Goal: Information Seeking & Learning: Learn about a topic

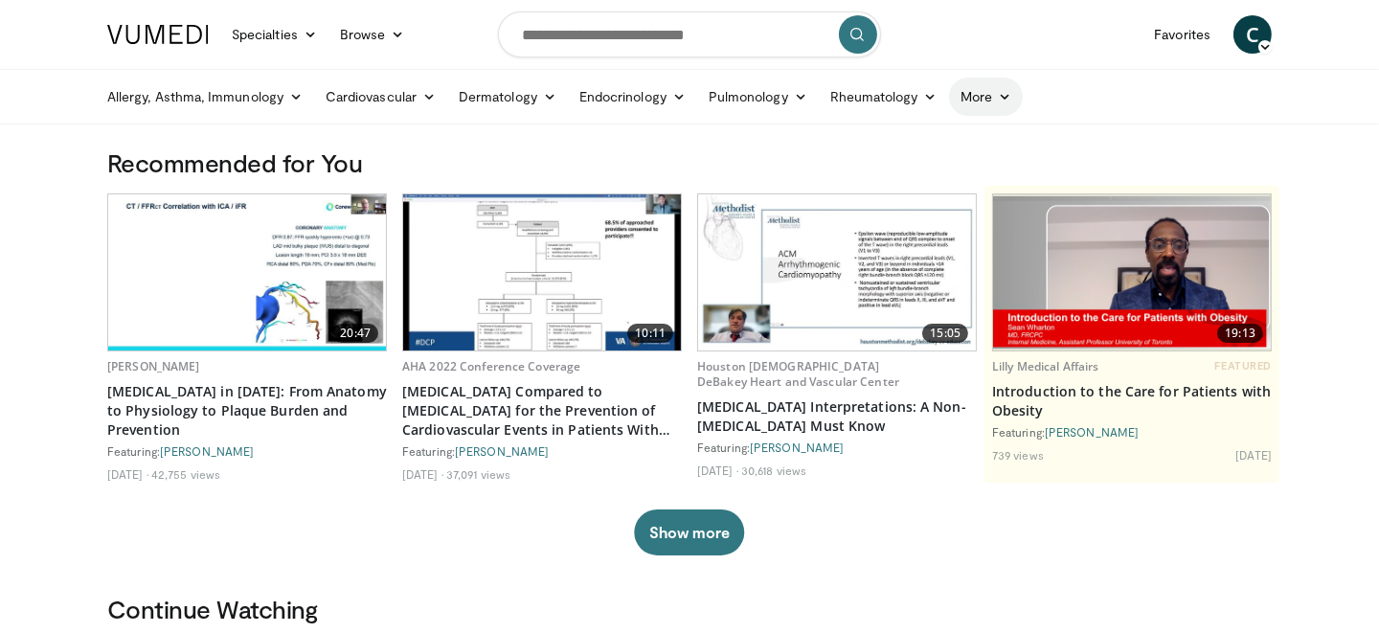
click at [995, 98] on link "More" at bounding box center [986, 97] width 74 height 38
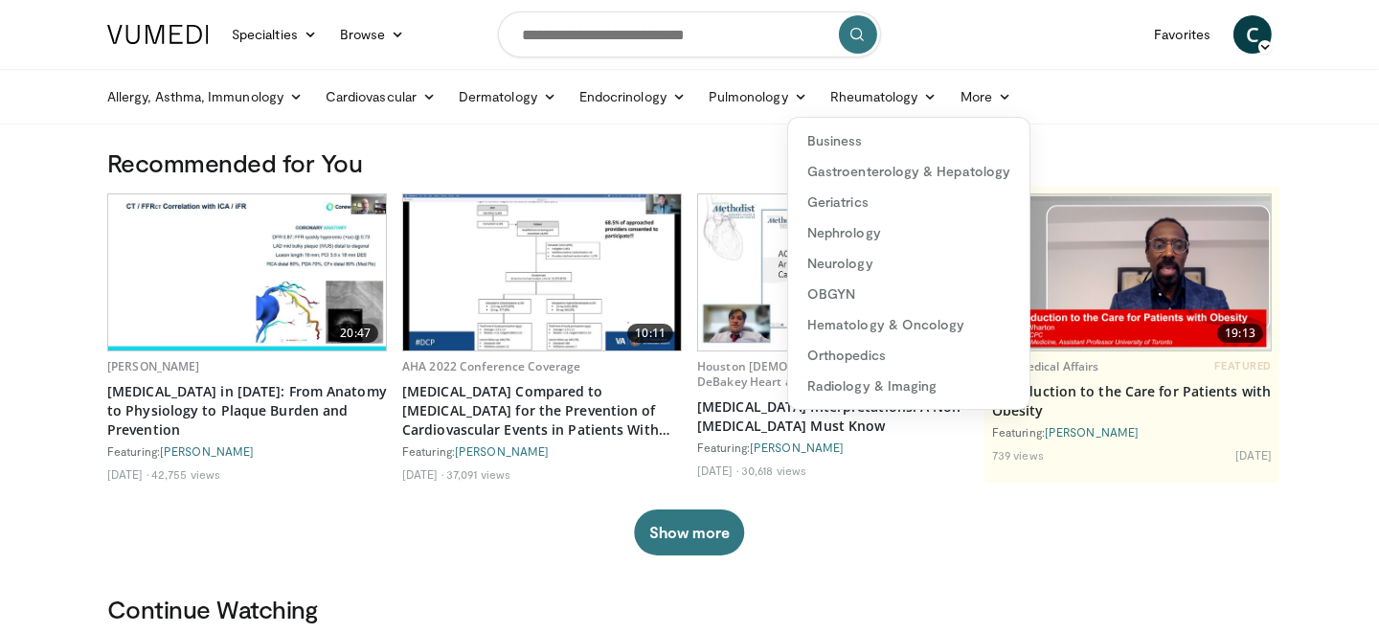
click at [1087, 100] on ul "Allergy, [MEDICAL_DATA], Immunology [MEDICAL_DATA] [DEMOGRAPHIC_DATA] Dermatiti…" at bounding box center [690, 97] width 1188 height 54
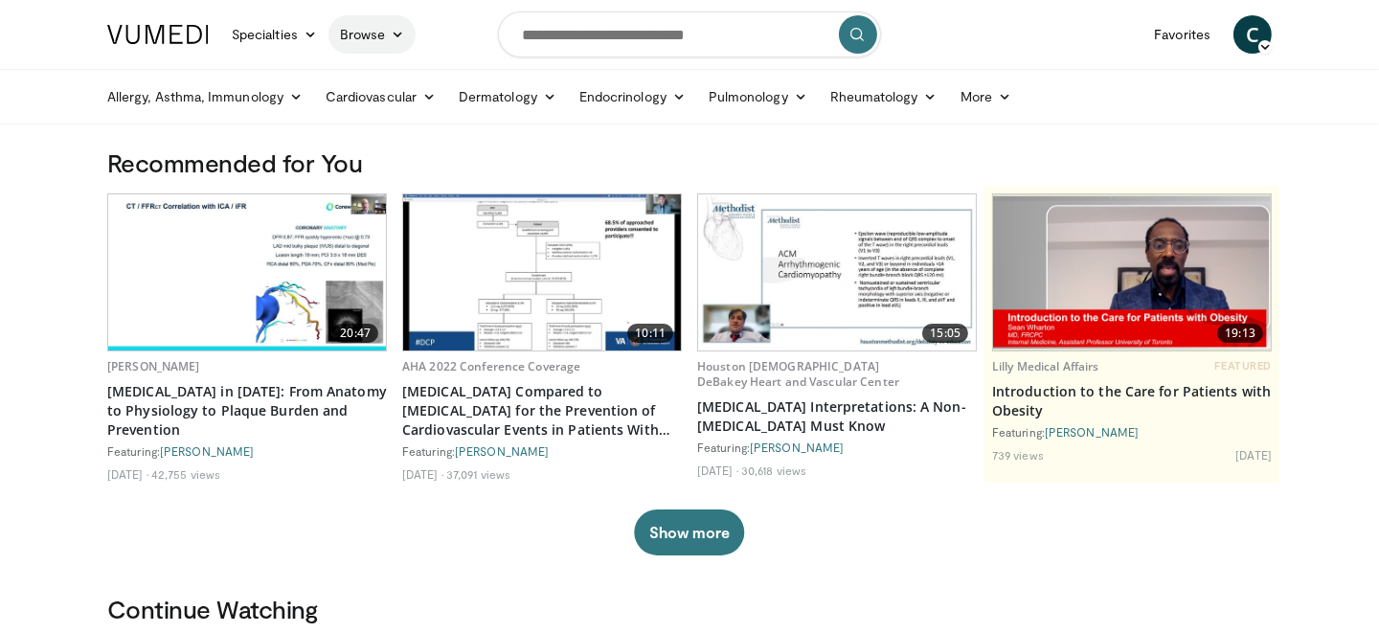
click at [359, 34] on link "Browse" at bounding box center [372, 34] width 88 height 38
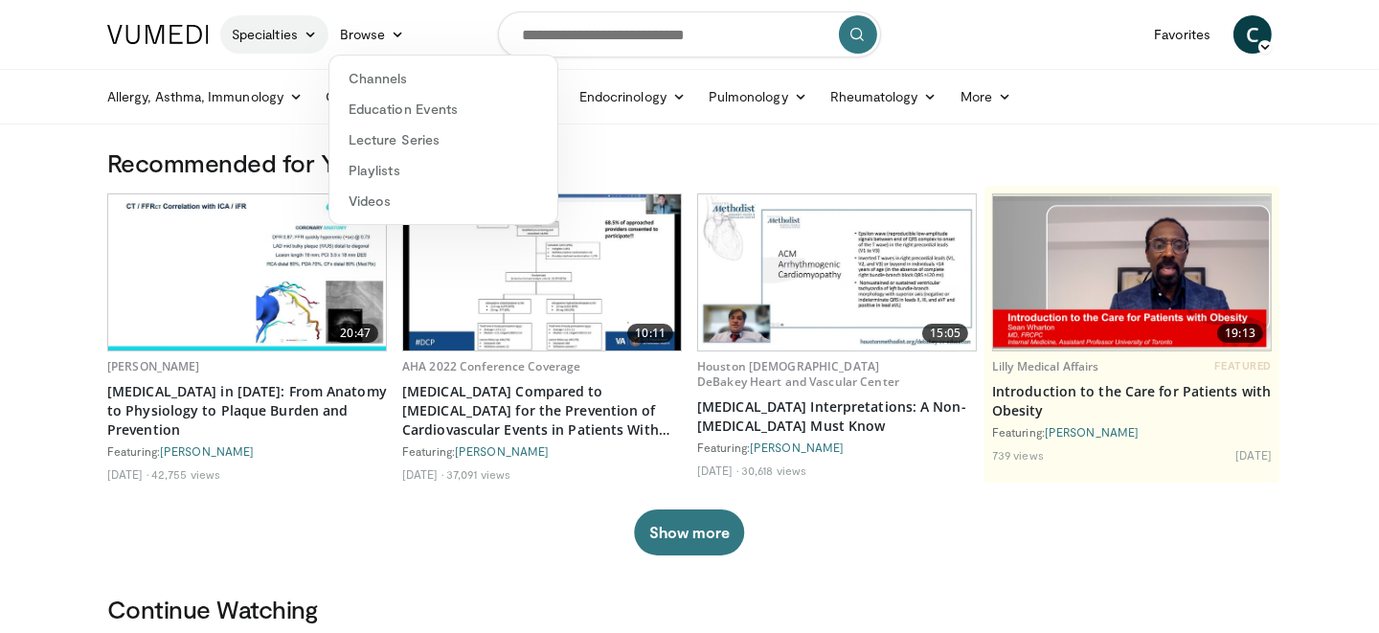
click at [276, 39] on link "Specialties" at bounding box center [274, 34] width 108 height 38
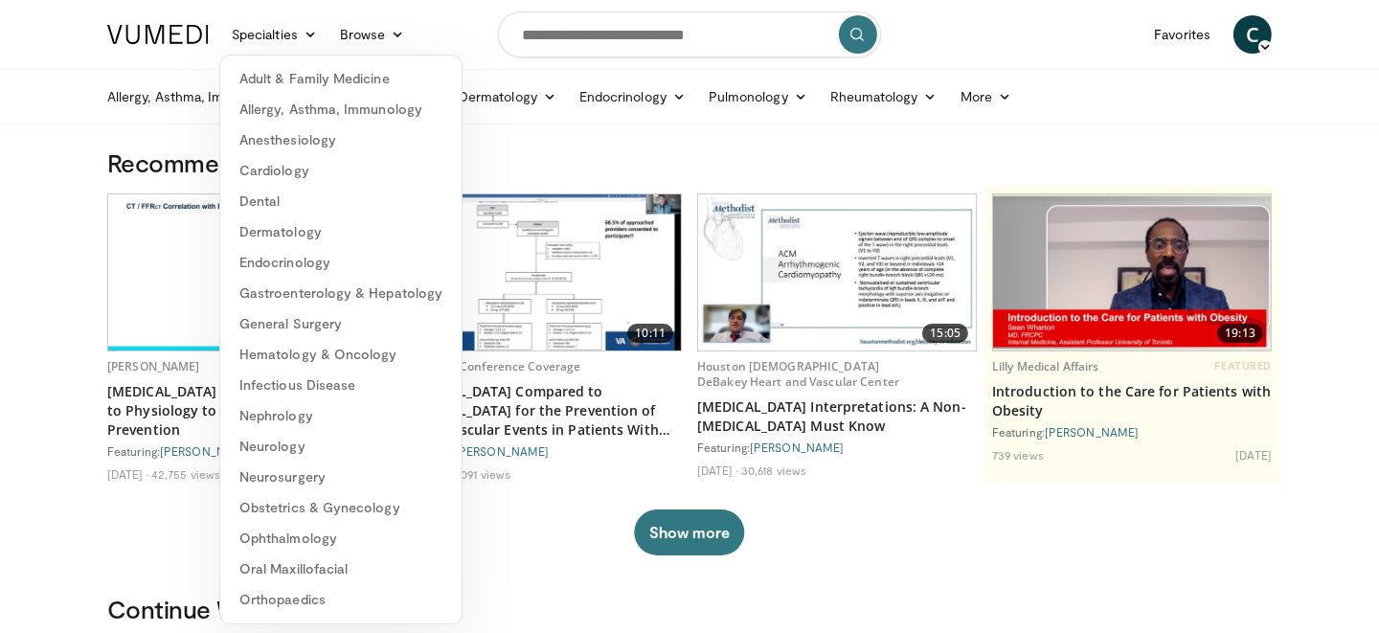
click at [157, 37] on img at bounding box center [158, 34] width 102 height 19
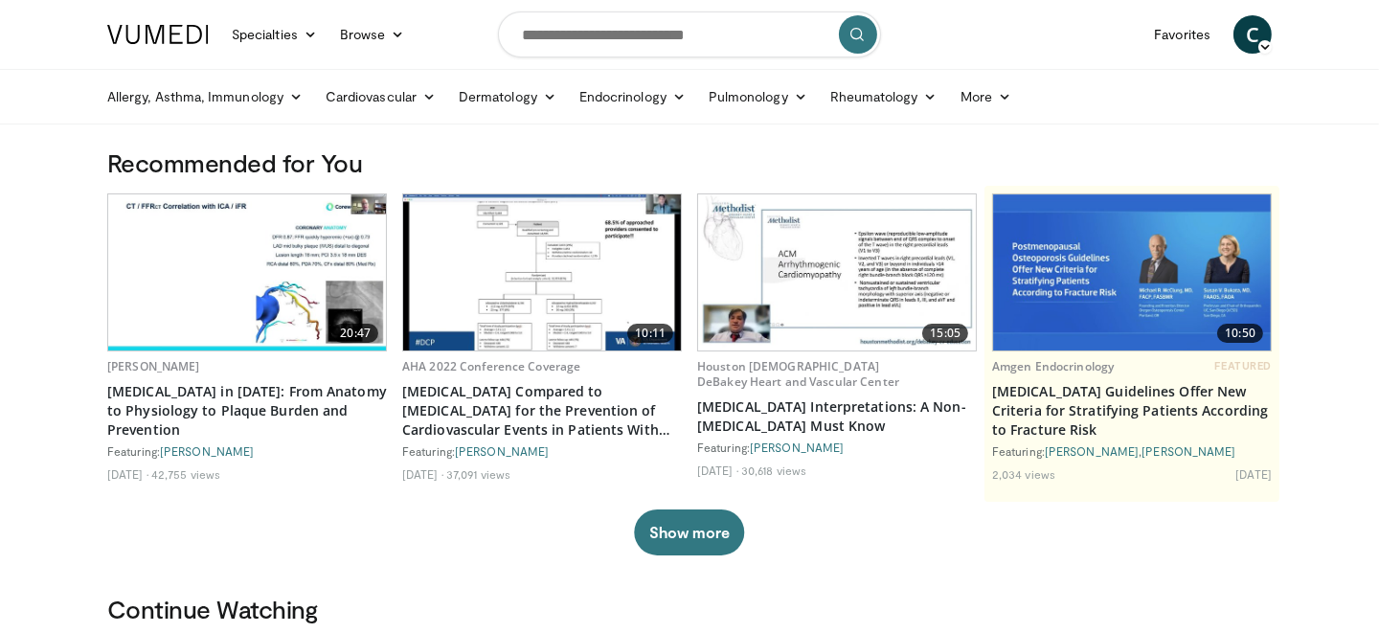
click at [1256, 35] on span "C" at bounding box center [1253, 34] width 38 height 38
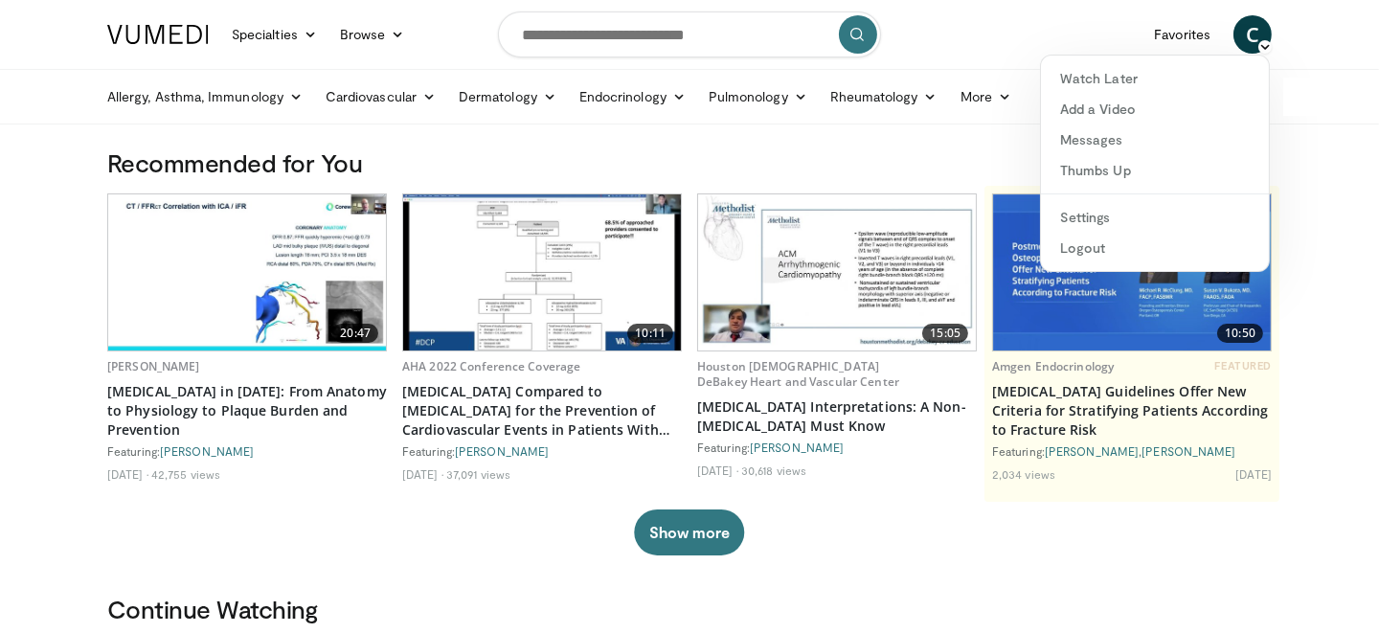
click at [757, 164] on h3 "Recommended for You" at bounding box center [689, 162] width 1165 height 31
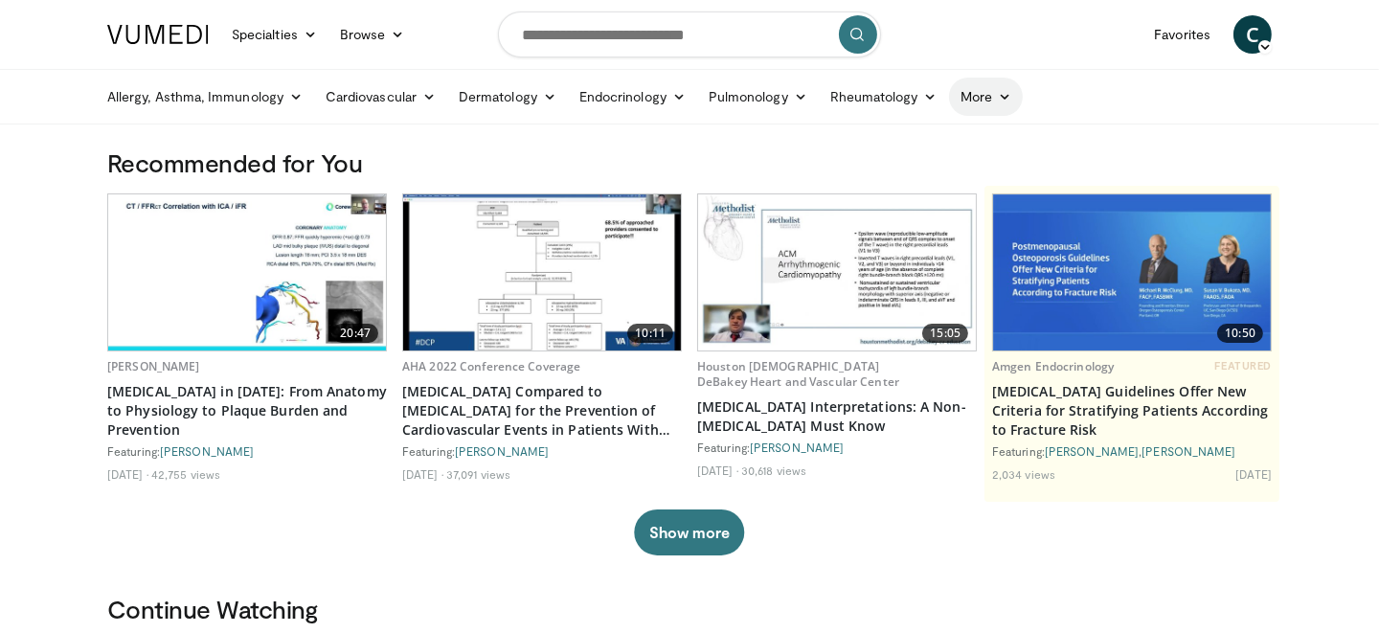
click at [999, 100] on icon at bounding box center [1004, 96] width 13 height 13
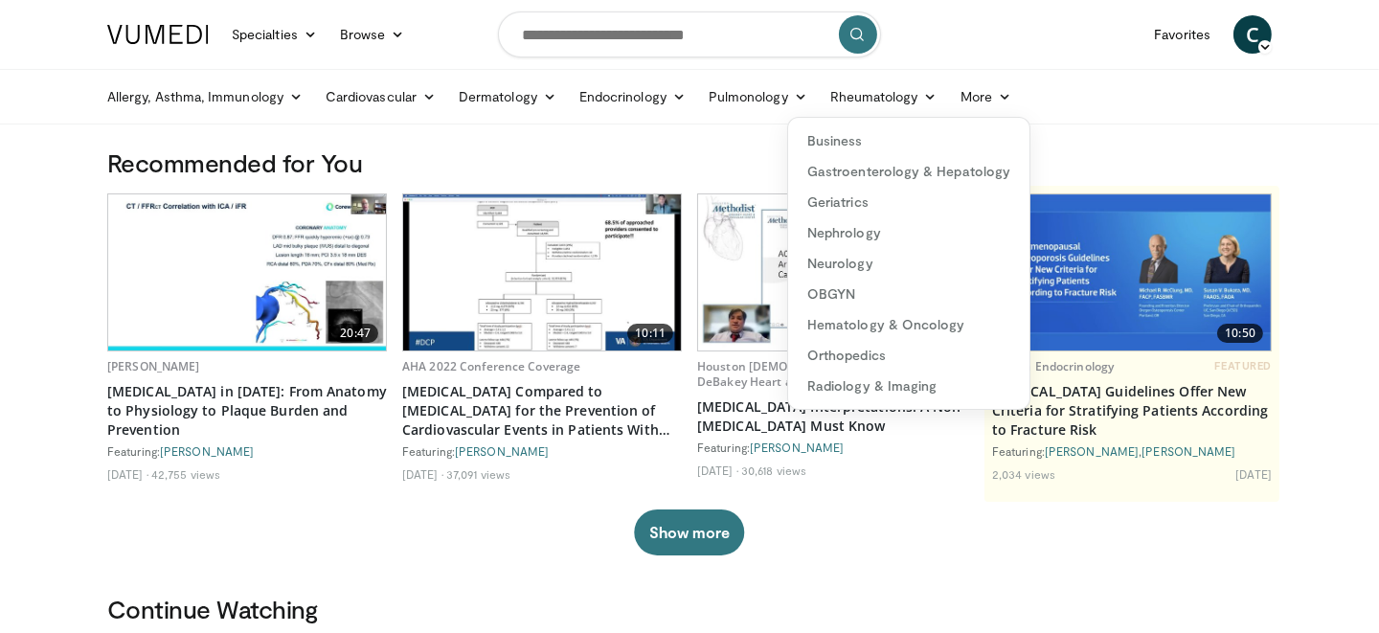
click at [1055, 35] on nav "Specialties Adult & Family Medicine Allergy, Asthma, Immunology Anesthesiology …" at bounding box center [690, 34] width 1188 height 69
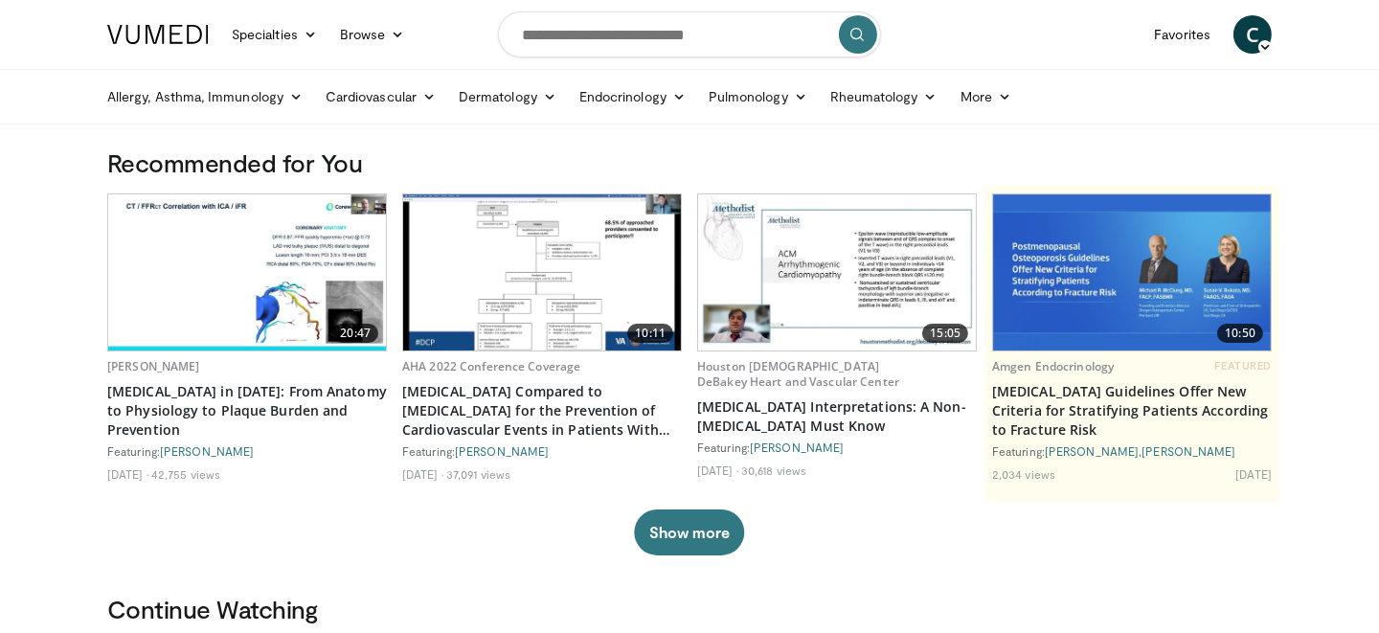
click at [1266, 51] on icon at bounding box center [1264, 46] width 13 height 13
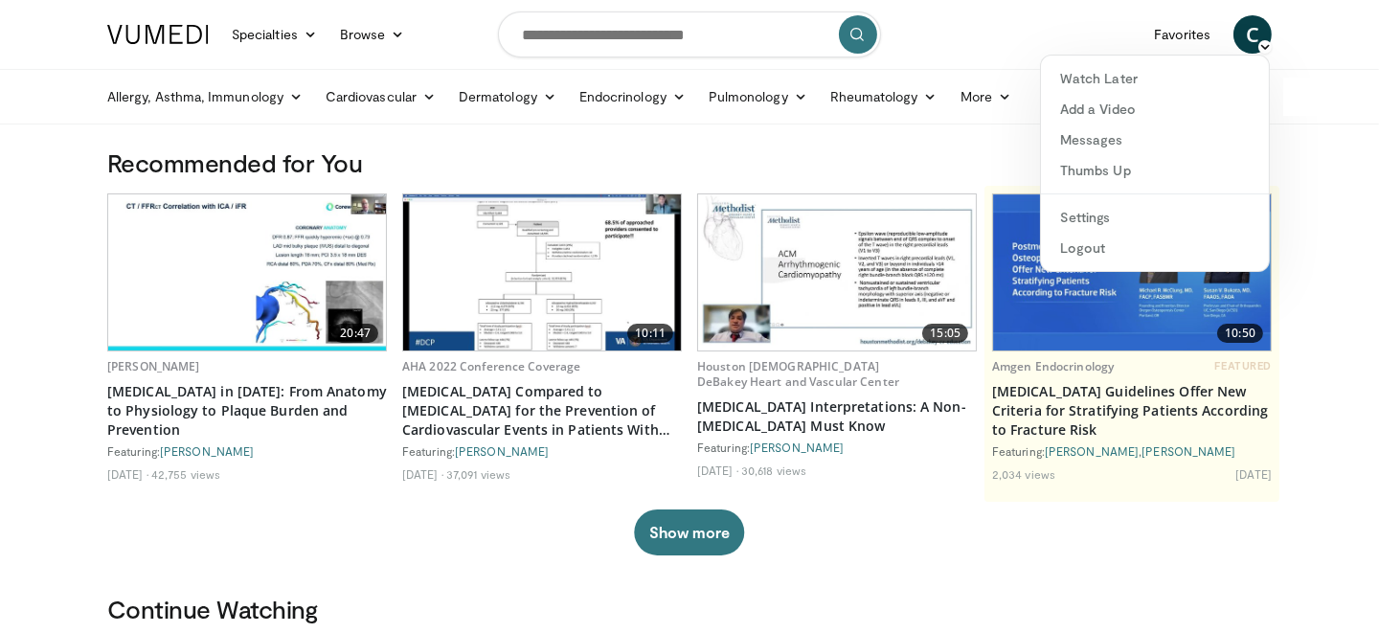
click at [590, 167] on h3 "Recommended for You" at bounding box center [689, 162] width 1165 height 31
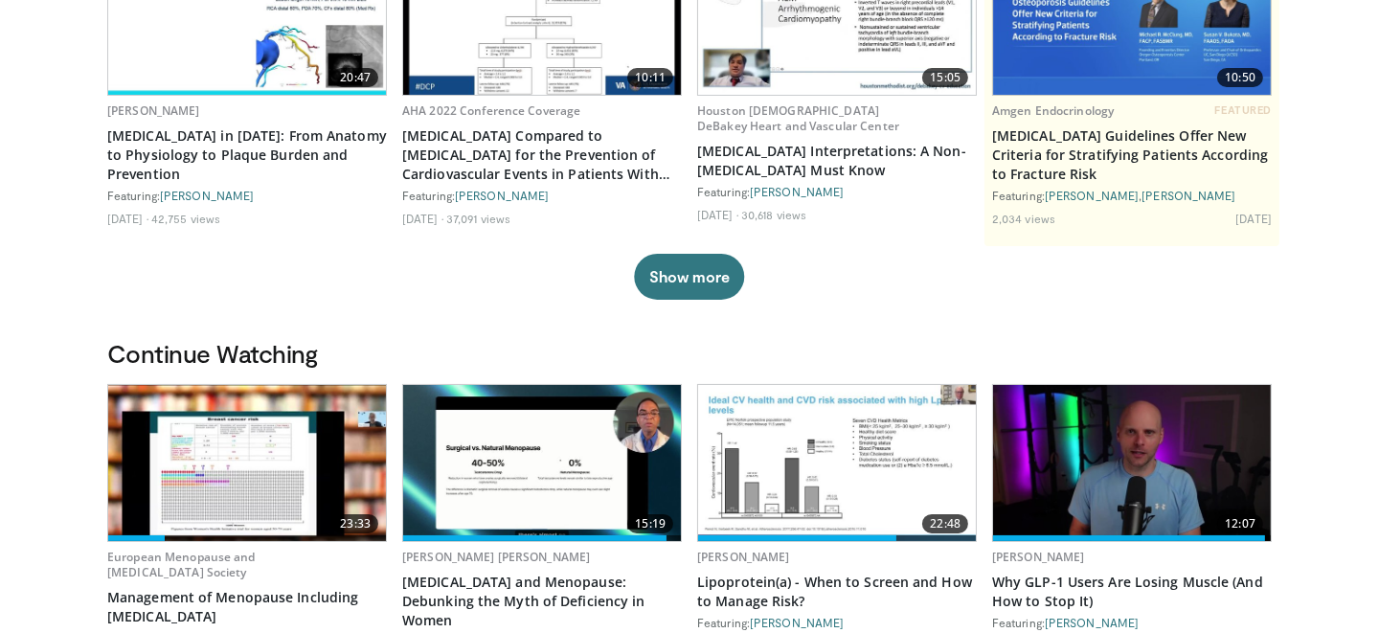
scroll to position [382, 0]
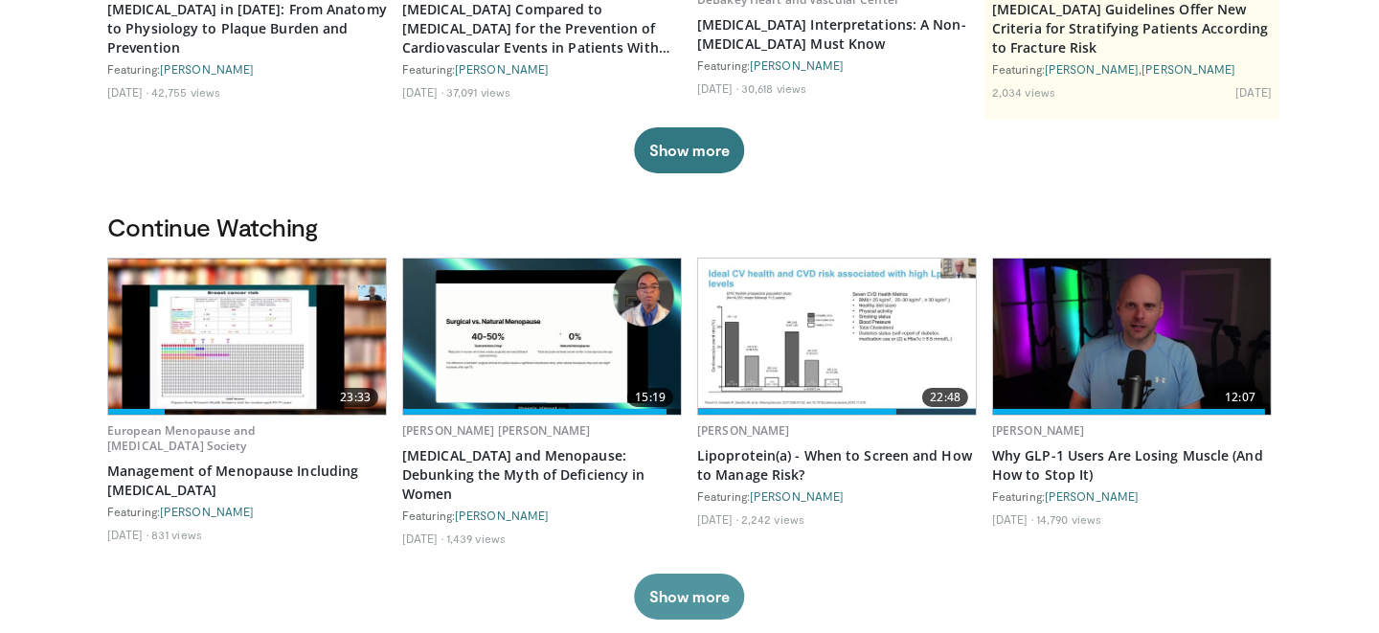
click at [717, 588] on button "Show more" at bounding box center [689, 597] width 110 height 46
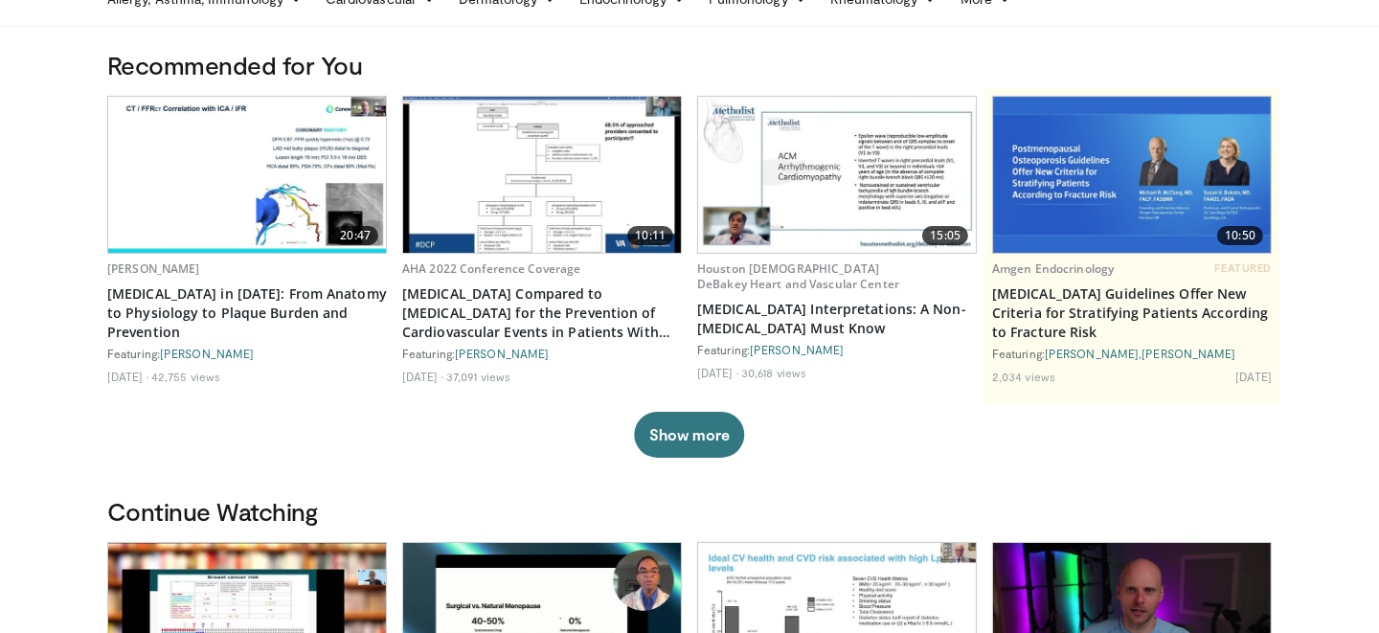
scroll to position [95, 0]
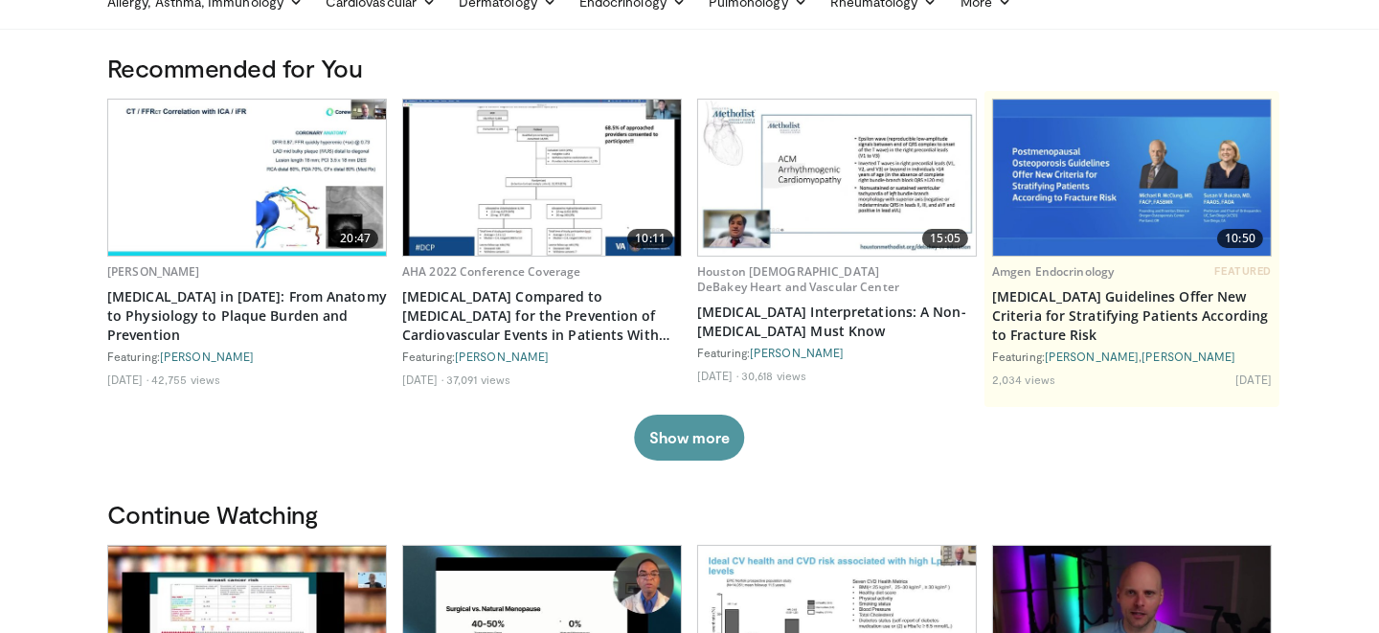
click at [700, 431] on button "Show more" at bounding box center [689, 438] width 110 height 46
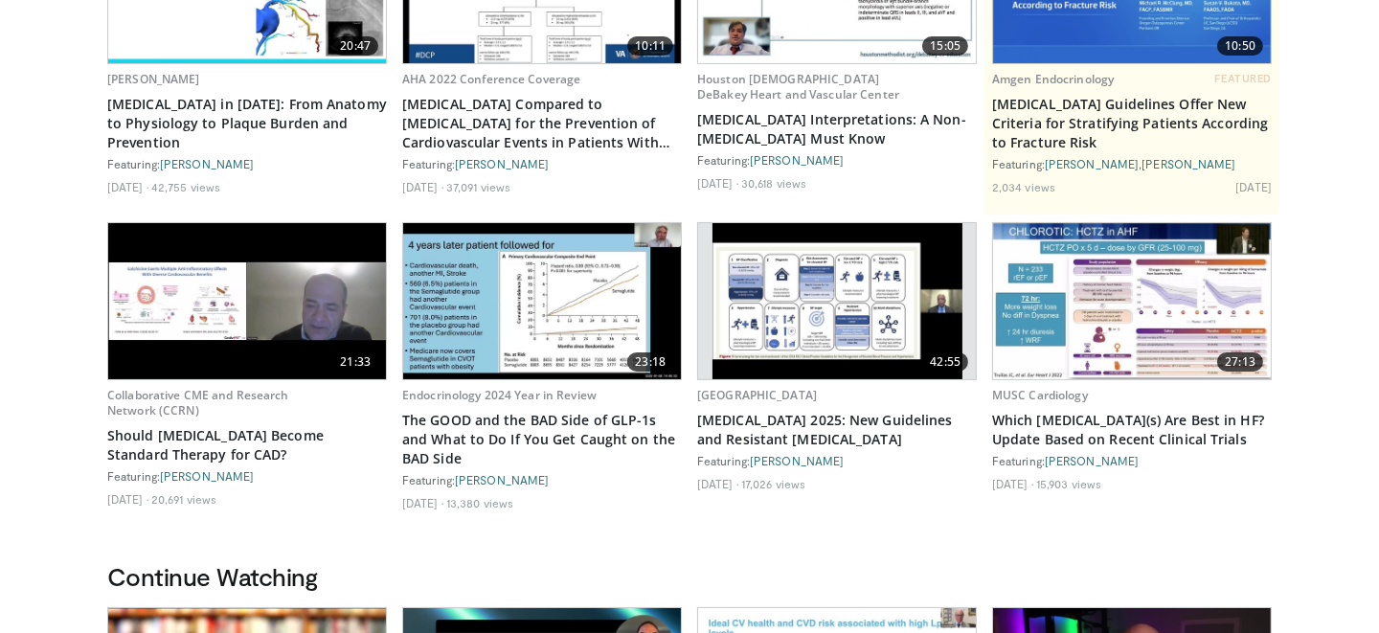
scroll to position [0, 0]
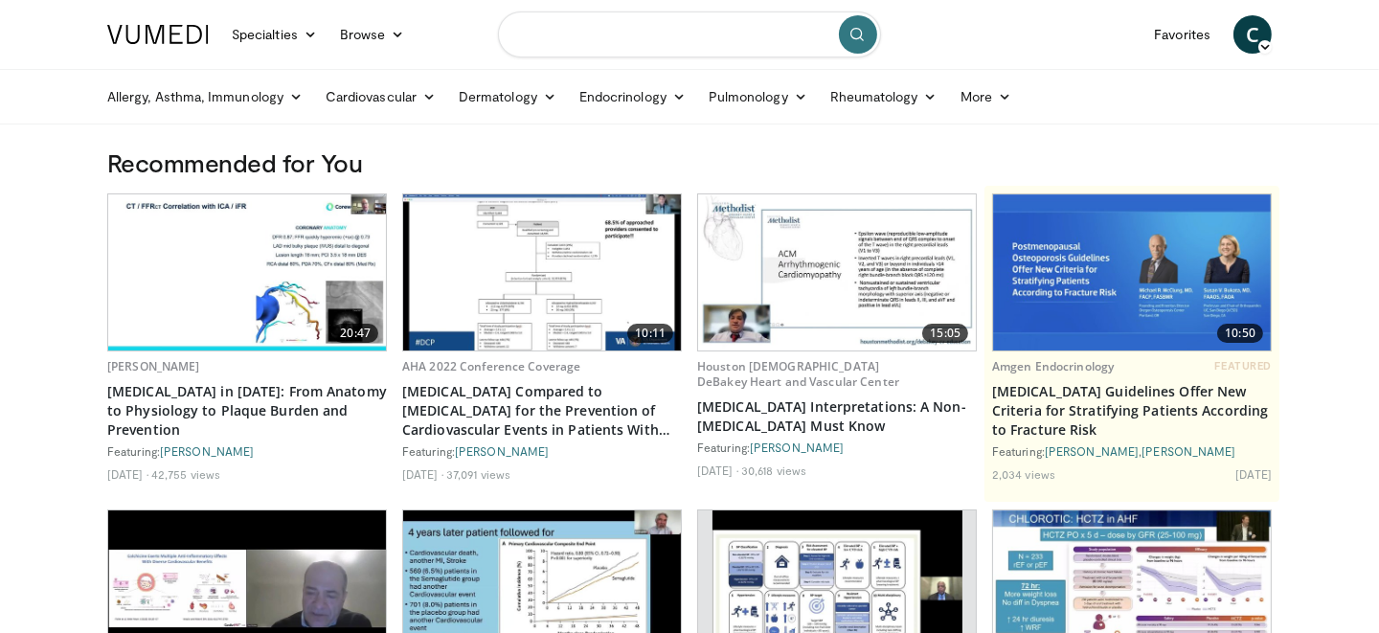
click at [582, 26] on input "Search topics, interventions" at bounding box center [689, 34] width 383 height 46
type input "********"
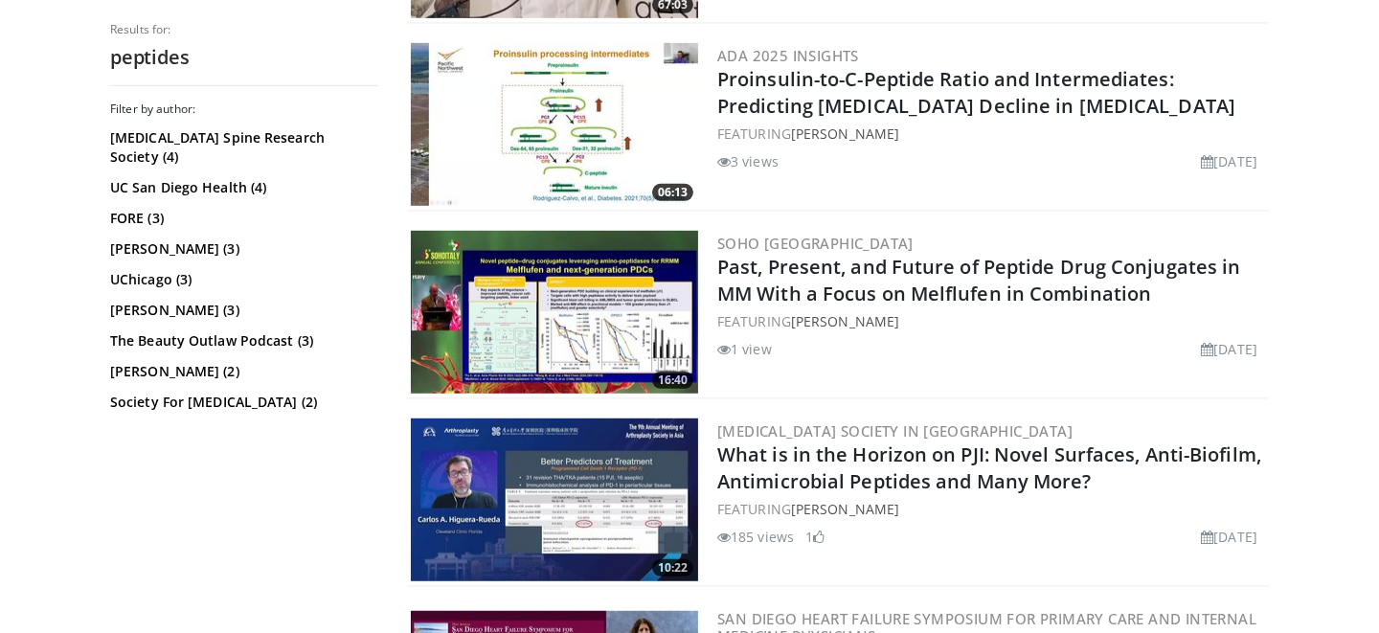
scroll to position [1531, 0]
